Goal: Task Accomplishment & Management: Manage account settings

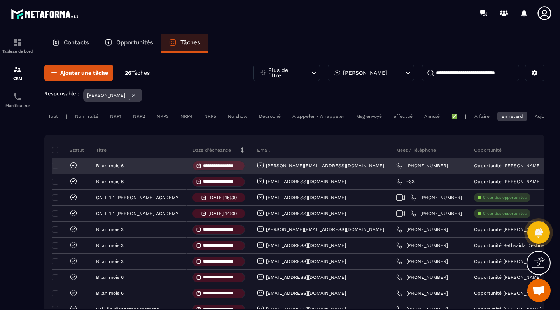
click at [70, 168] on icon at bounding box center [74, 165] width 8 height 8
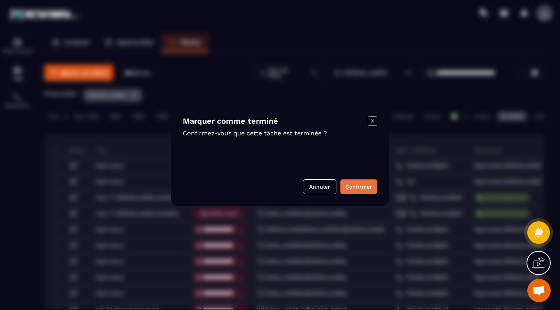
click at [365, 189] on button "Confirmer" at bounding box center [358, 186] width 37 height 15
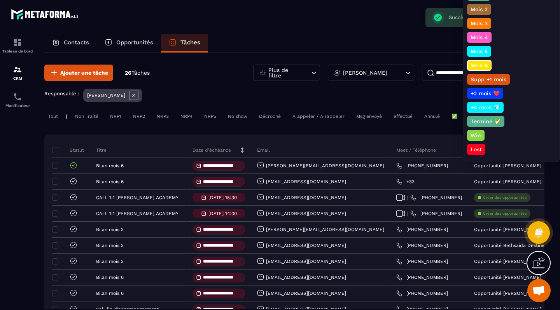
click at [489, 121] on p "Terminé ✅" at bounding box center [485, 121] width 33 height 8
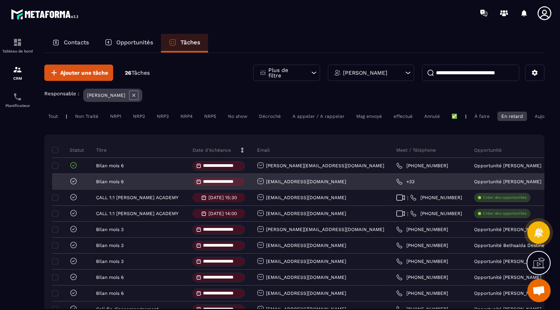
click at [78, 182] on div at bounding box center [71, 182] width 38 height 16
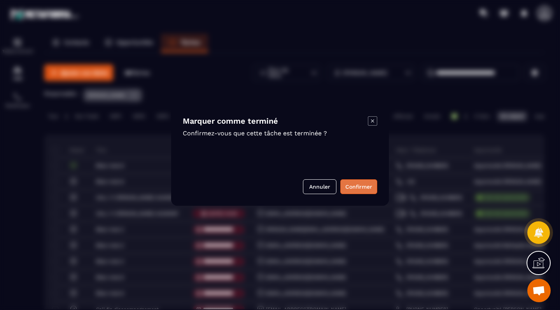
click at [363, 183] on button "Confirmer" at bounding box center [358, 186] width 37 height 15
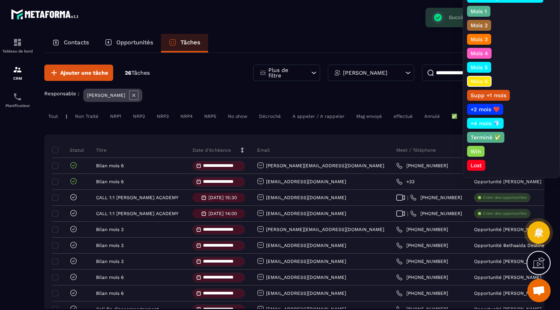
click at [479, 133] on p "Terminé ✅" at bounding box center [485, 137] width 33 height 8
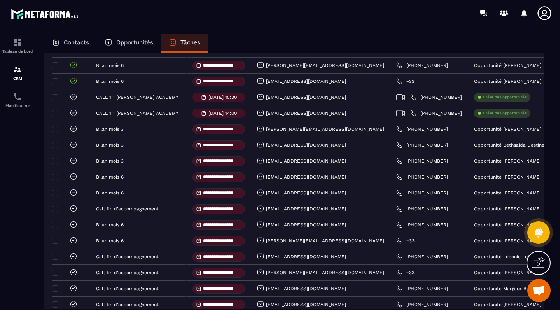
scroll to position [97, 0]
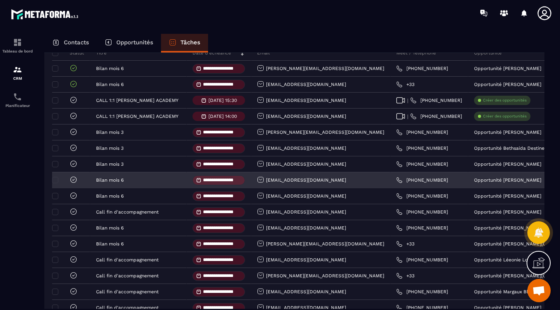
click at [70, 182] on icon at bounding box center [74, 180] width 8 height 8
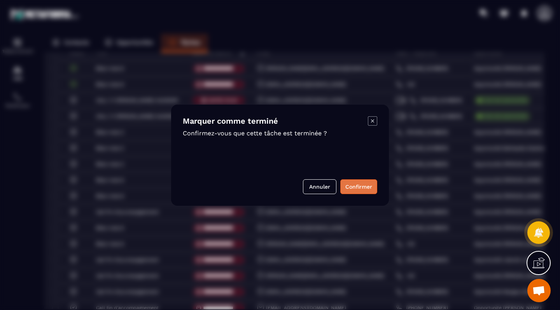
click at [354, 185] on button "Confirmer" at bounding box center [358, 186] width 37 height 15
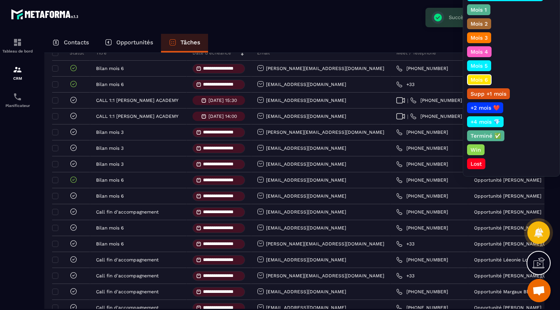
click at [491, 137] on p "Terminé ✅" at bounding box center [485, 136] width 33 height 8
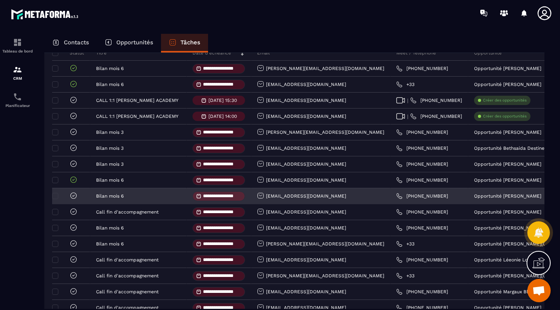
click at [73, 196] on icon at bounding box center [74, 196] width 8 height 8
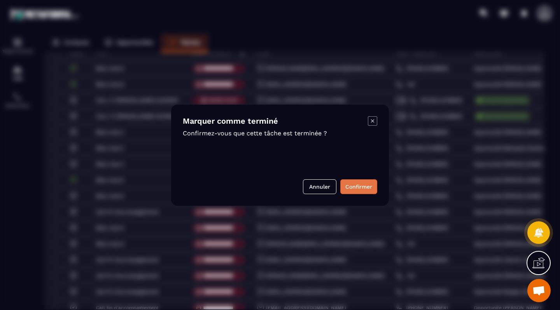
click at [359, 187] on button "Confirmer" at bounding box center [358, 186] width 37 height 15
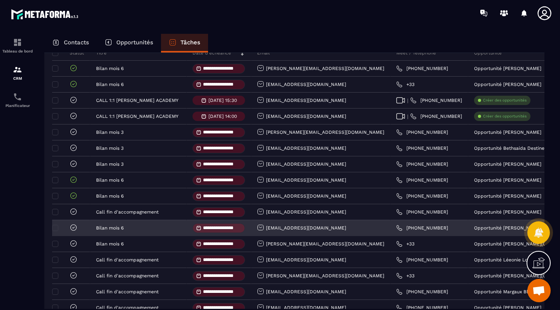
click at [73, 226] on icon at bounding box center [74, 228] width 8 height 8
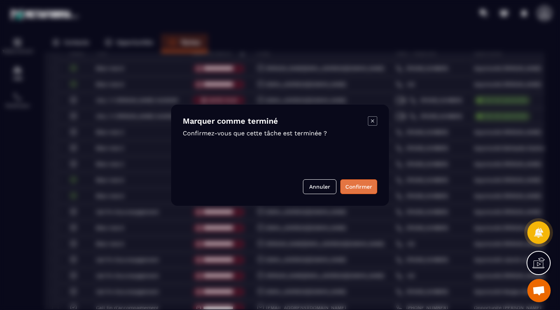
click at [351, 188] on button "Confirmer" at bounding box center [358, 186] width 37 height 15
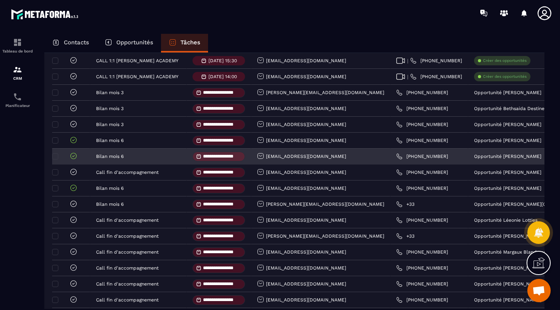
scroll to position [138, 0]
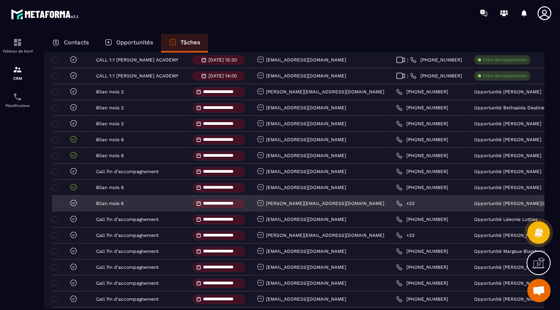
click at [288, 206] on div "[PERSON_NAME][EMAIL_ADDRESS][DOMAIN_NAME]" at bounding box center [320, 203] width 127 height 8
